Goal: Ask a question

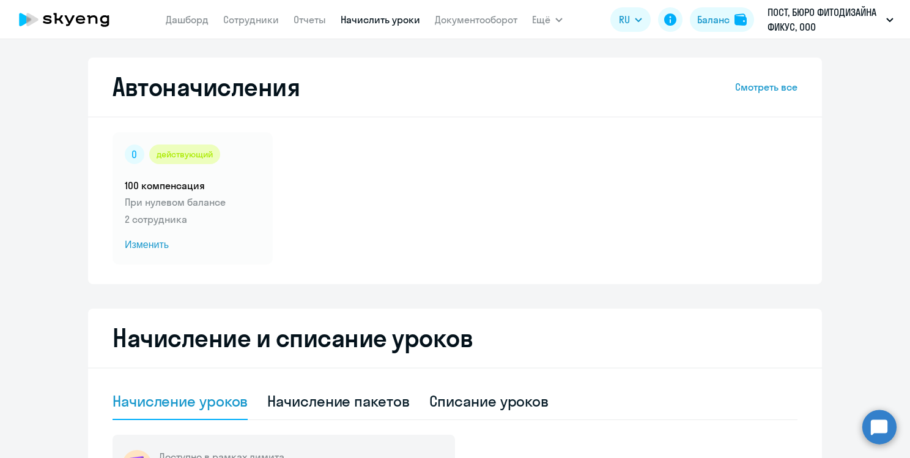
select select "10"
click at [370, 16] on link "Начислить уроки" at bounding box center [381, 19] width 80 height 12
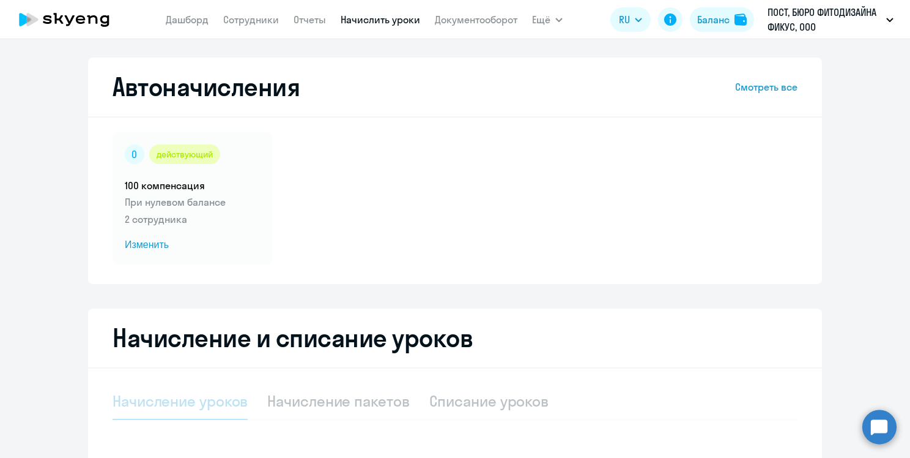
select select "10"
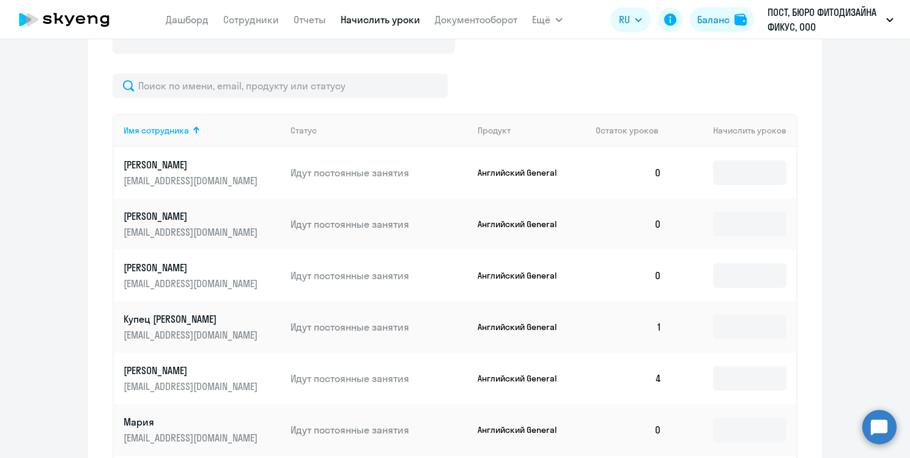
scroll to position [489, 0]
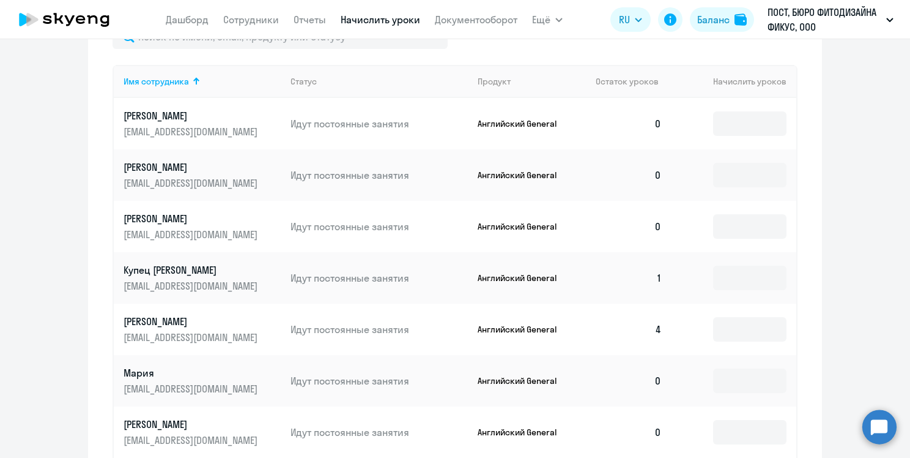
click at [245, 185] on p "[EMAIL_ADDRESS][DOMAIN_NAME]" at bounding box center [192, 182] width 137 height 13
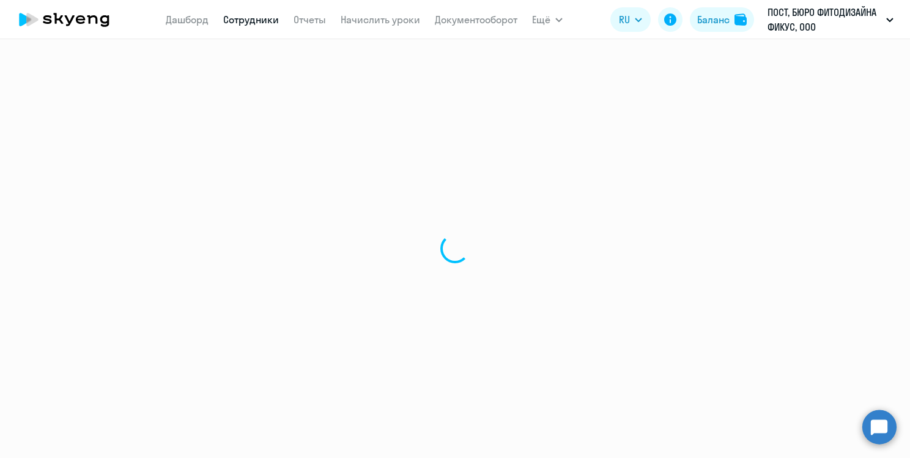
select select "english"
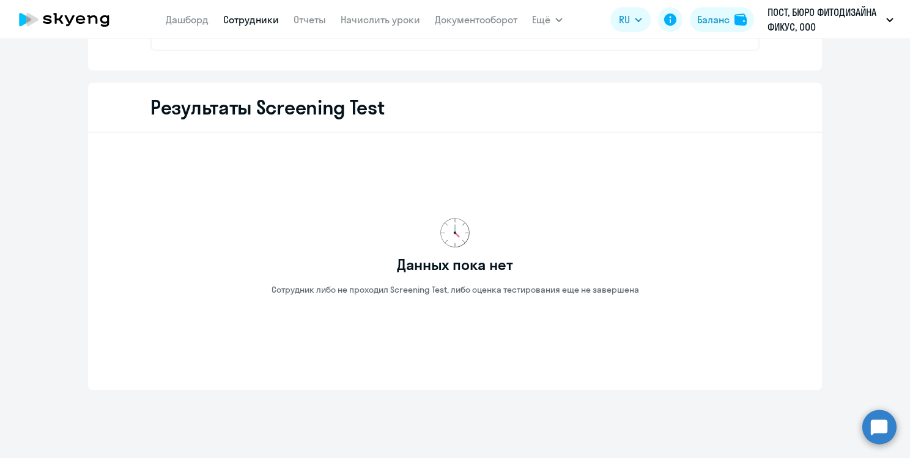
scroll to position [2083, 0]
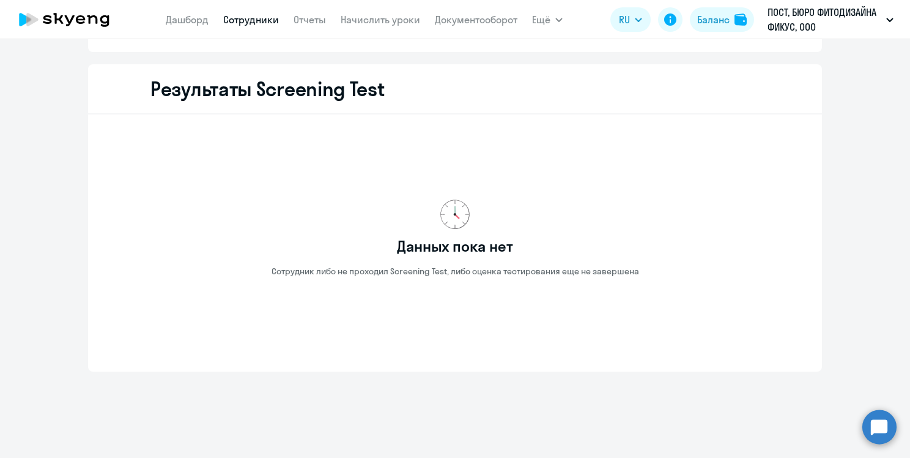
click at [875, 431] on circle at bounding box center [880, 426] width 34 height 34
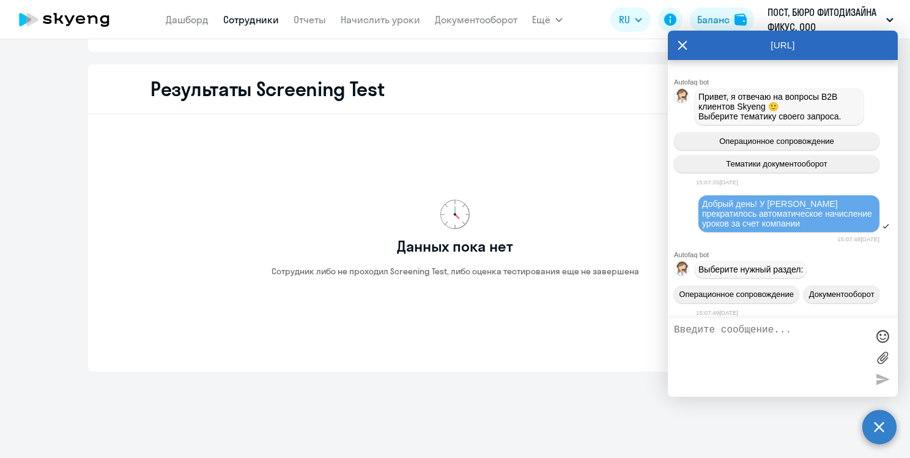
scroll to position [1599, 0]
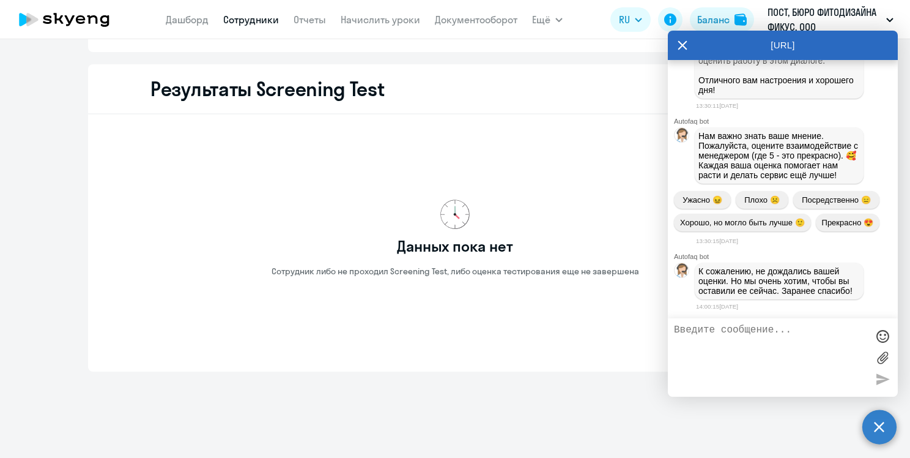
click at [772, 336] on textarea at bounding box center [770, 357] width 193 height 66
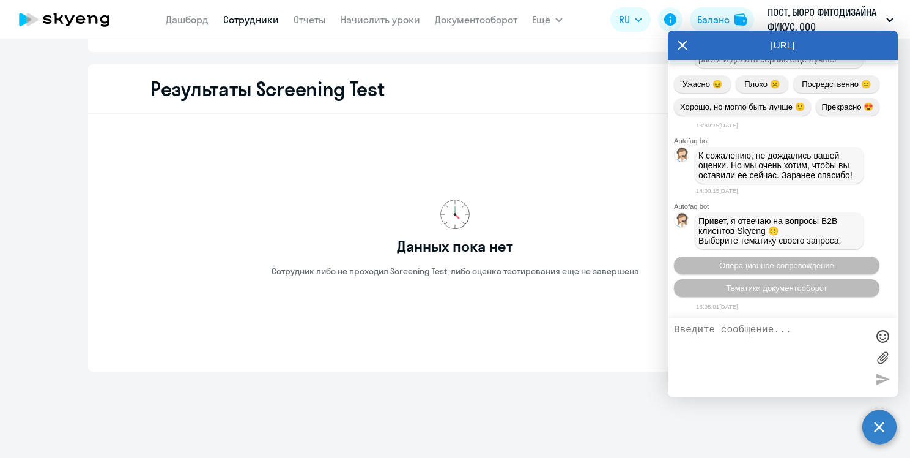
scroll to position [1718, 0]
type textarea "Здравствуйте, у [PERSON_NAME] не начисляются уроки"
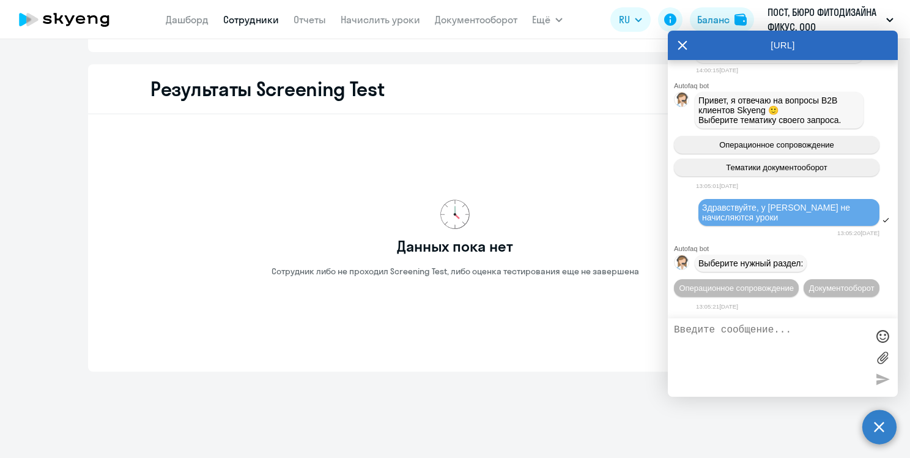
scroll to position [1863, 0]
click at [770, 283] on span "Операционное сопровождение" at bounding box center [736, 287] width 115 height 9
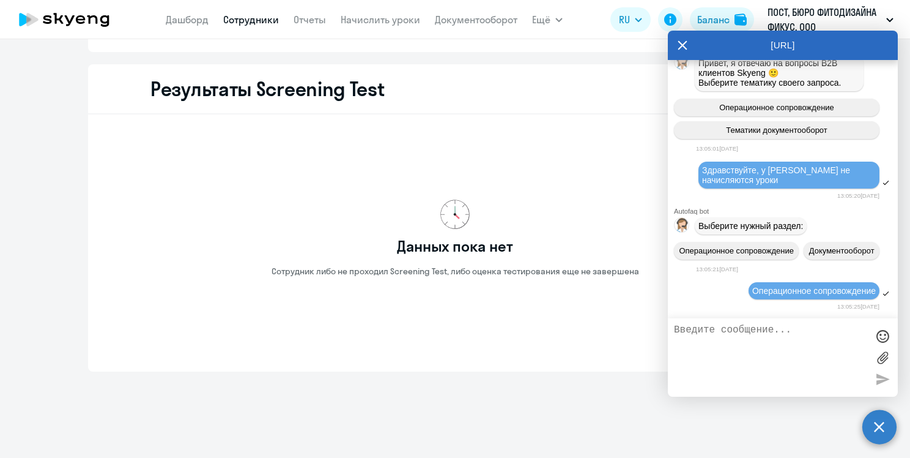
scroll to position [1975, 0]
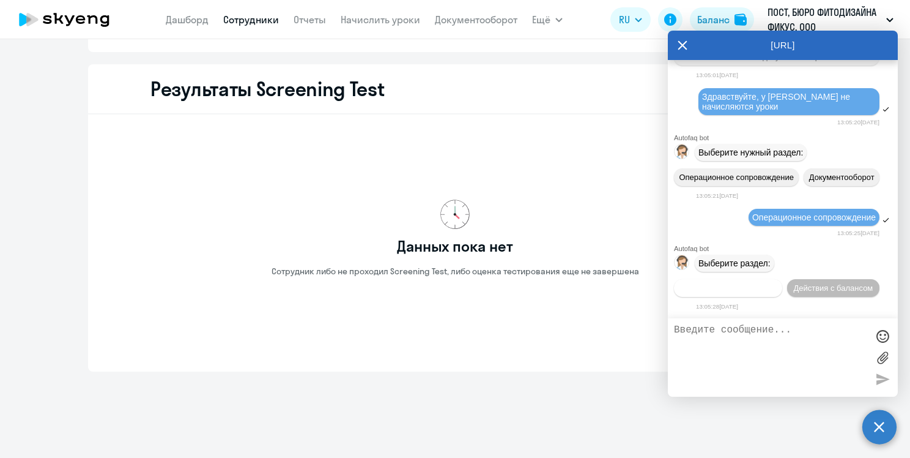
click at [751, 281] on button "Действия по сотрудникам" at bounding box center [728, 288] width 108 height 18
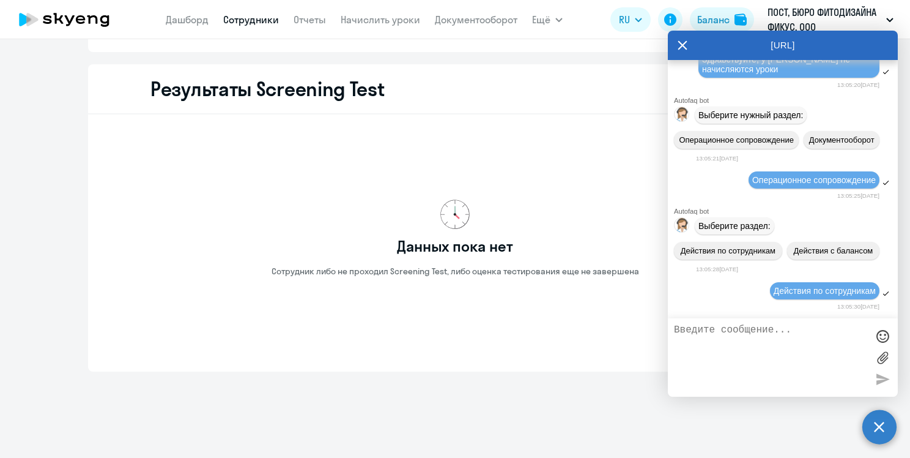
scroll to position [2158, 0]
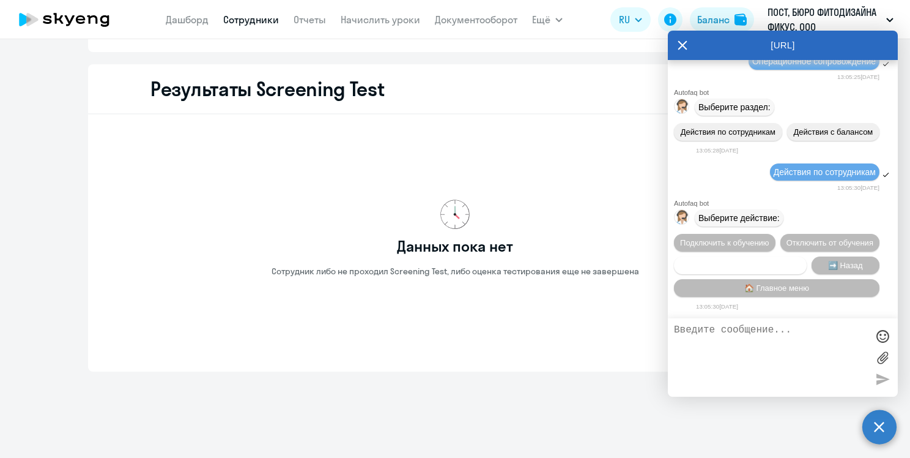
click at [757, 264] on span "Сотруднику нужна помощь" at bounding box center [740, 265] width 99 height 9
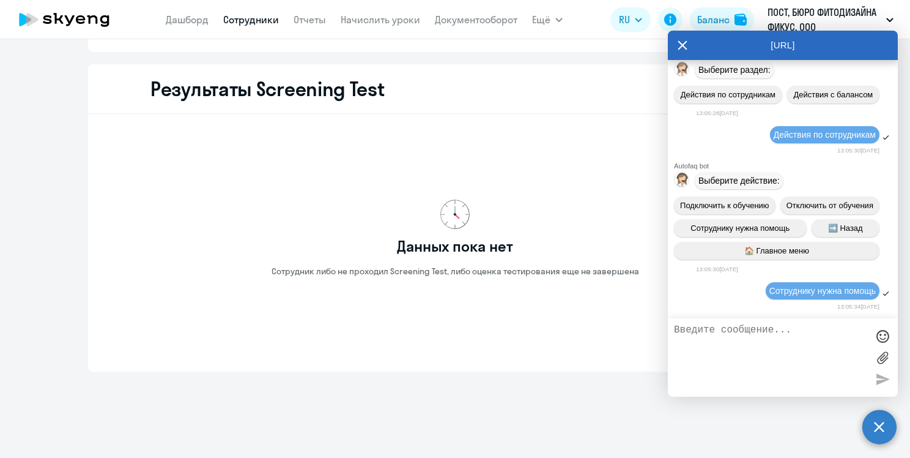
scroll to position [2596, 0]
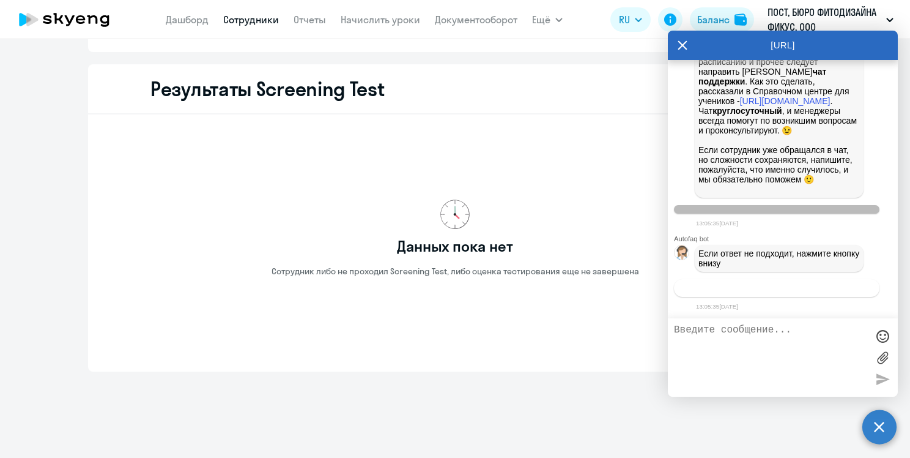
click at [735, 292] on button "Связаться с менеджером" at bounding box center [777, 288] width 206 height 18
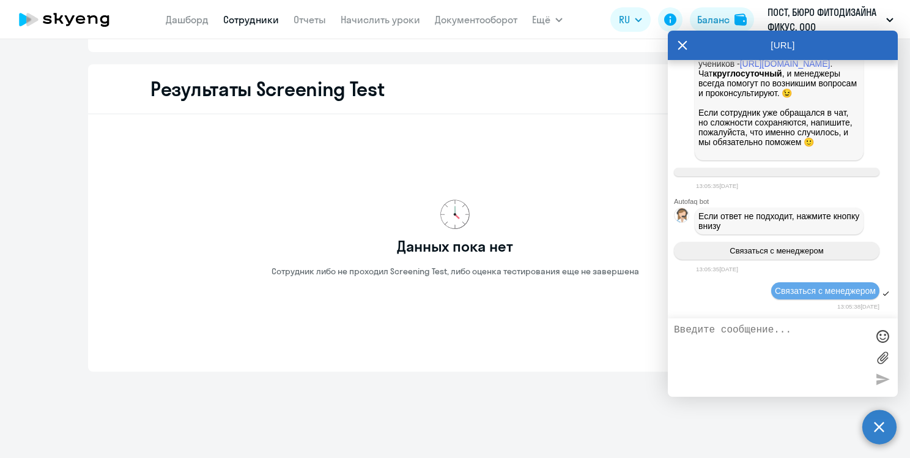
scroll to position [2633, 0]
click at [494, 15] on link "Документооборот" at bounding box center [476, 19] width 83 height 12
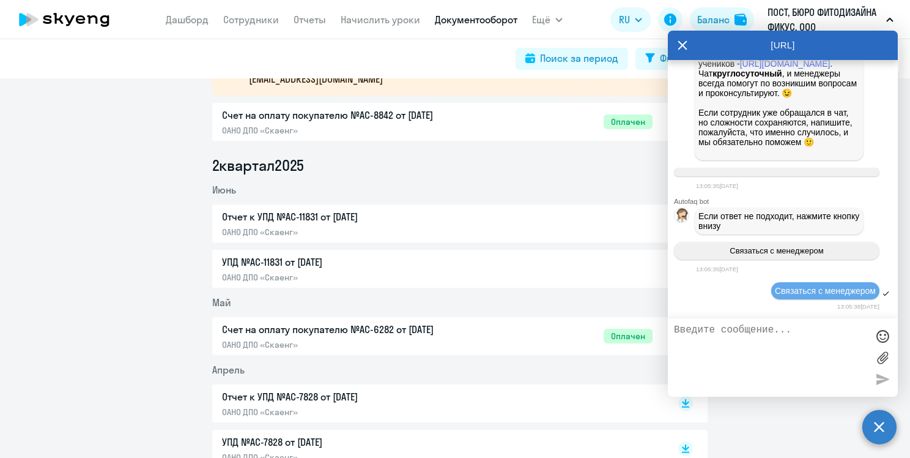
scroll to position [245, 0]
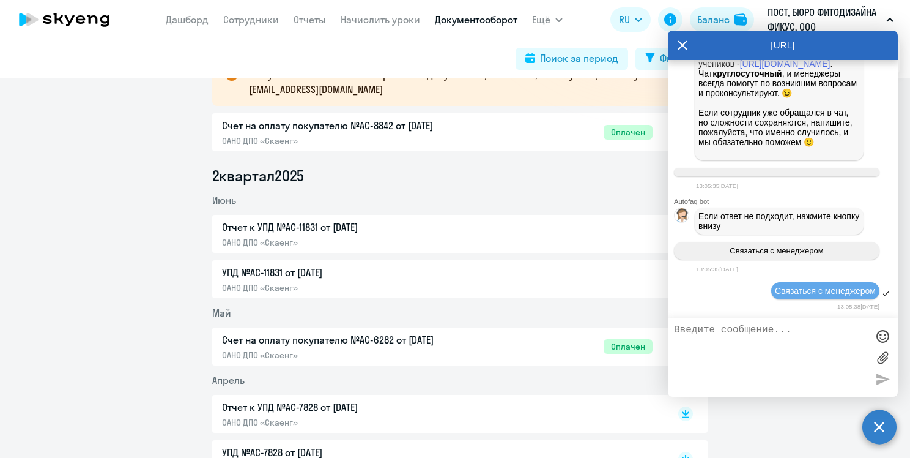
click at [686, 43] on icon at bounding box center [683, 45] width 10 height 29
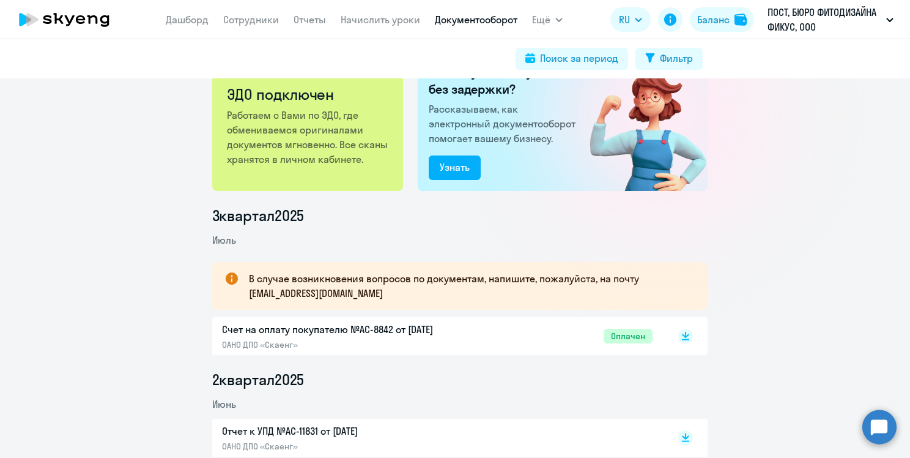
scroll to position [0, 0]
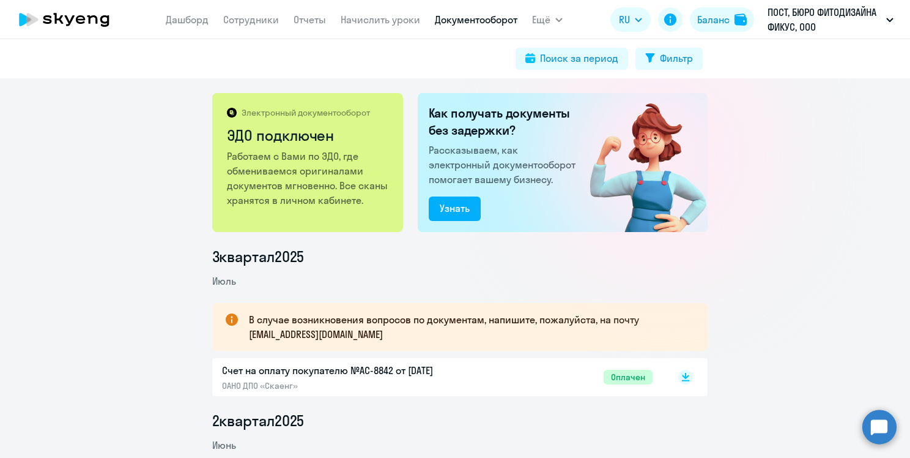
click at [874, 429] on circle at bounding box center [880, 426] width 34 height 34
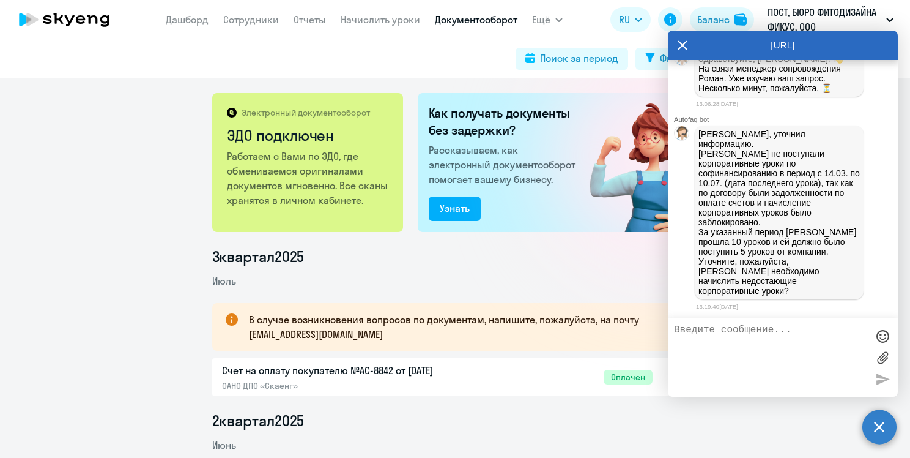
scroll to position [2905, 0]
click at [743, 340] on textarea at bounding box center [770, 357] width 193 height 66
type textarea "да, доначислите, пожалуйста"
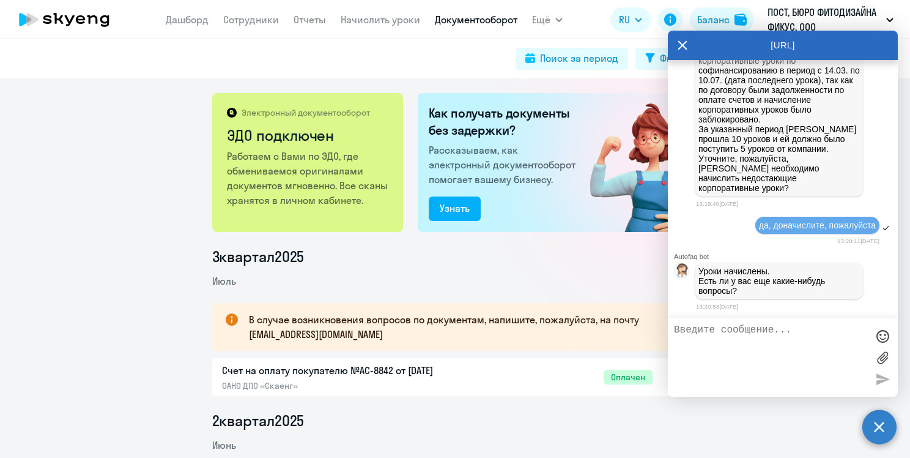
scroll to position [3011, 0]
type textarea "нет)"
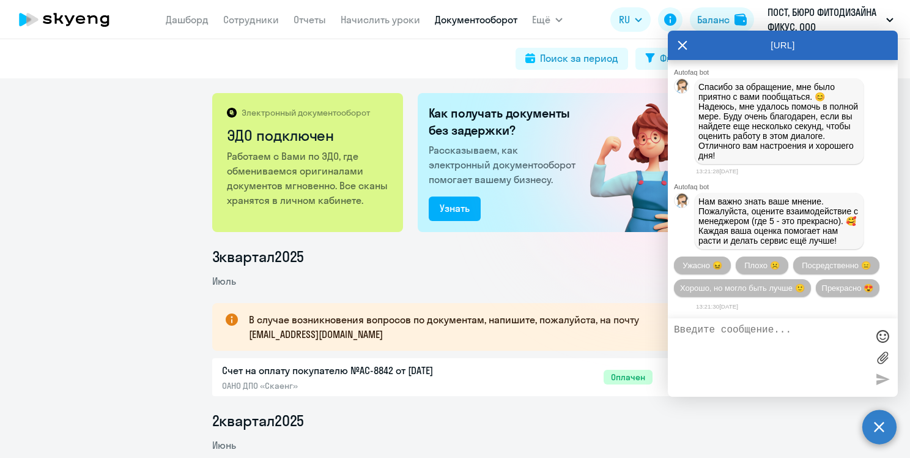
scroll to position [3356, 0]
